Goal: Task Accomplishment & Management: Use online tool/utility

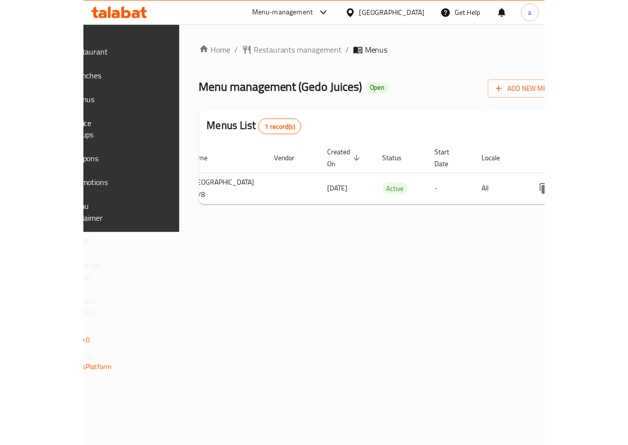
scroll to position [0, 185]
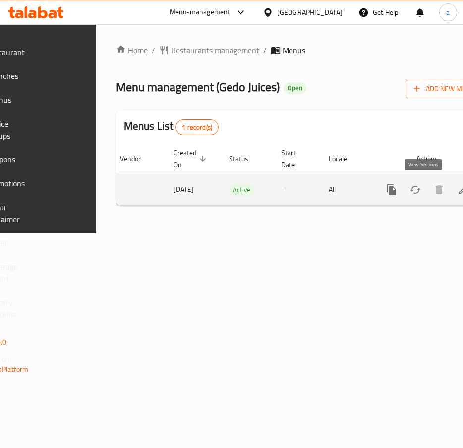
click at [457, 191] on icon "enhanced table" at bounding box center [463, 190] width 12 height 12
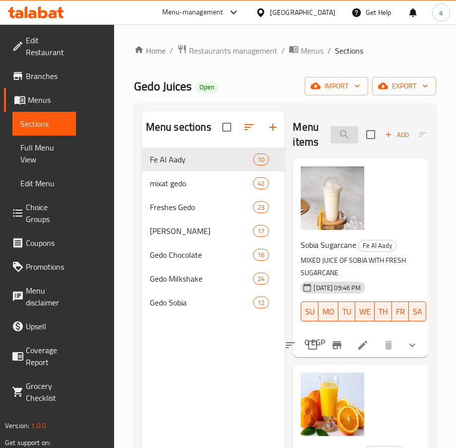
click at [348, 135] on input "search" at bounding box center [344, 134] width 28 height 17
click at [339, 136] on input "search" at bounding box center [344, 134] width 28 height 17
click at [343, 136] on input "search" at bounding box center [344, 134] width 28 height 17
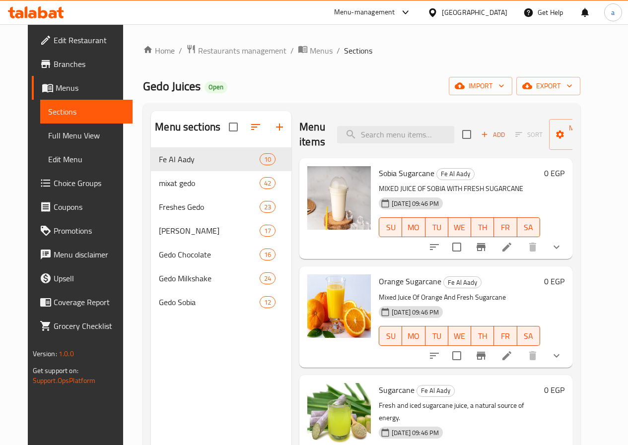
paste input "خروب"
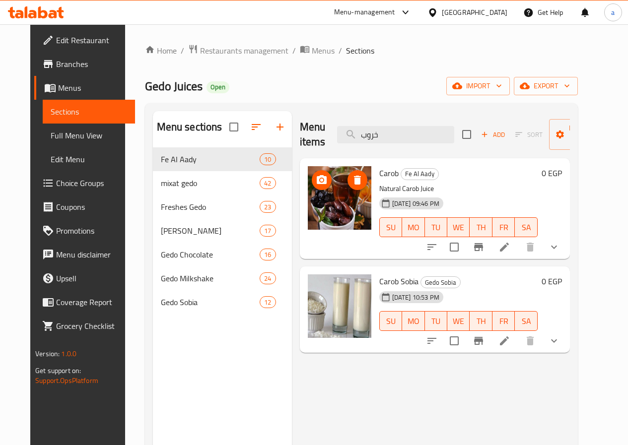
type input "خروب"
click at [308, 198] on img at bounding box center [340, 198] width 64 height 64
click at [430, 185] on p "Natural Carob Juice" at bounding box center [458, 189] width 158 height 12
click at [463, 246] on icon at bounding box center [504, 247] width 9 height 9
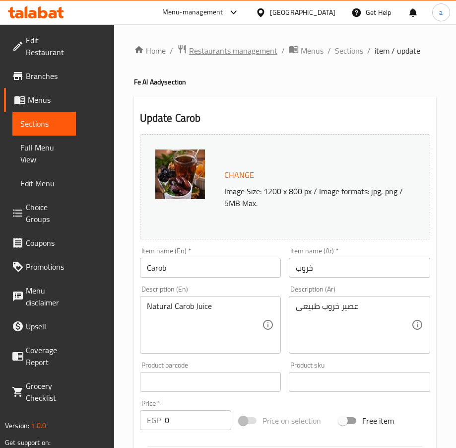
click at [195, 53] on span "Restaurants management" at bounding box center [233, 51] width 88 height 12
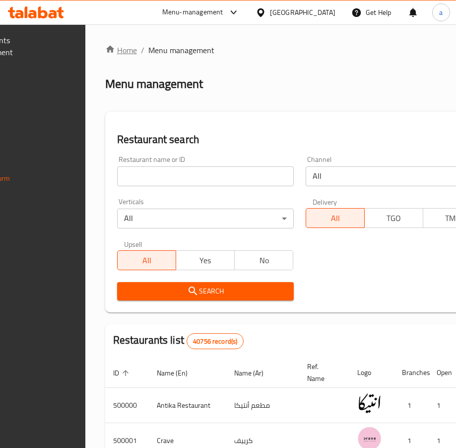
click at [137, 48] on link "Home" at bounding box center [121, 50] width 32 height 12
